Goal: Task Accomplishment & Management: Use online tool/utility

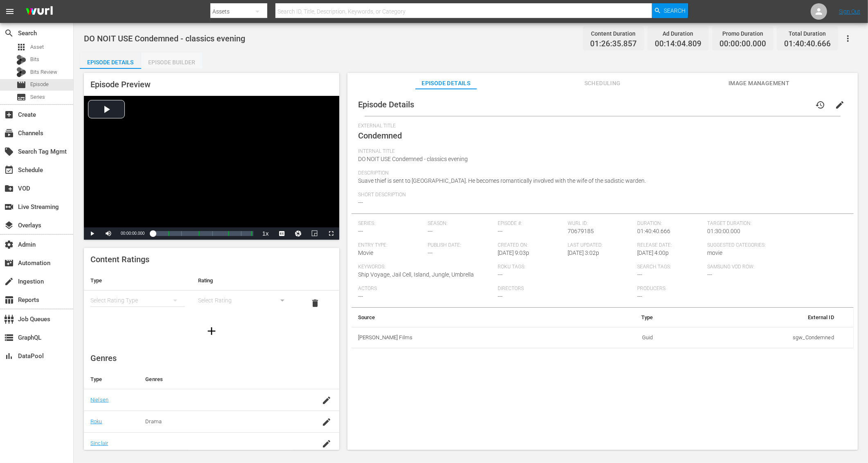
click at [162, 61] on div "Episode Builder" at bounding box center [171, 62] width 61 height 20
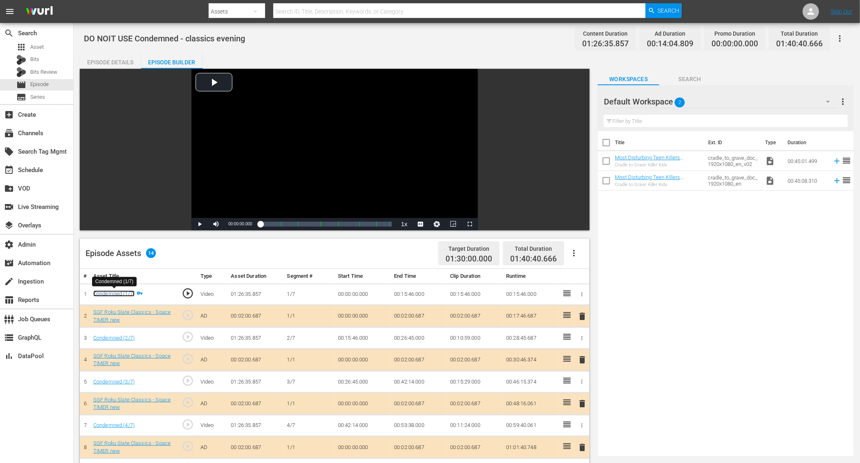
click at [113, 293] on link "Condemned (1/7)" at bounding box center [113, 293] width 41 height 6
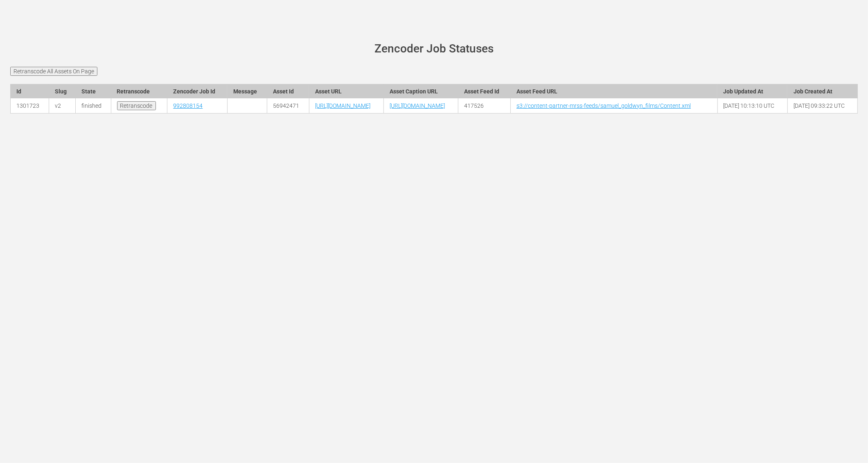
click at [121, 110] on input "Retranscode" at bounding box center [136, 105] width 39 height 9
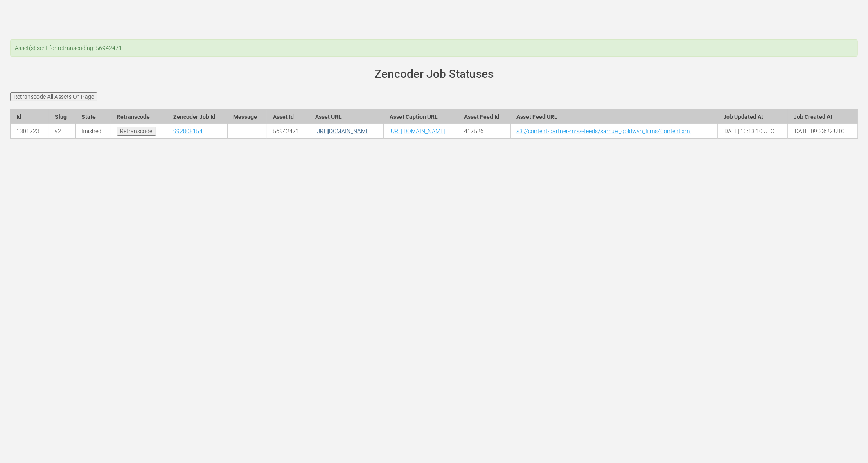
drag, startPoint x: 443, startPoint y: 160, endPoint x: 397, endPoint y: 164, distance: 46.0
click at [384, 139] on td "[URL][DOMAIN_NAME]" at bounding box center [346, 131] width 74 height 15
copy link "Condemned.mp4"
